Goal: Navigation & Orientation: Find specific page/section

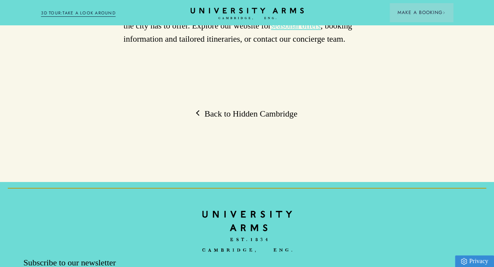
scroll to position [2655, 0]
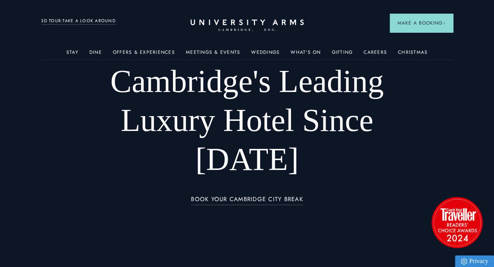
click at [150, 53] on link "Offers & Experiences" at bounding box center [144, 55] width 62 height 10
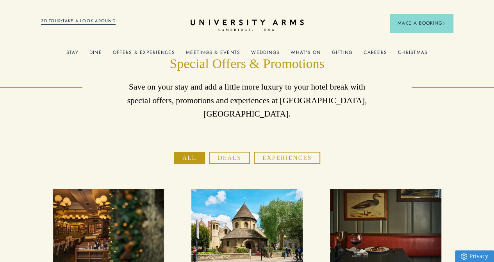
click at [108, 106] on img at bounding box center [93, 98] width 85 height 57
